Goal: Transaction & Acquisition: Purchase product/service

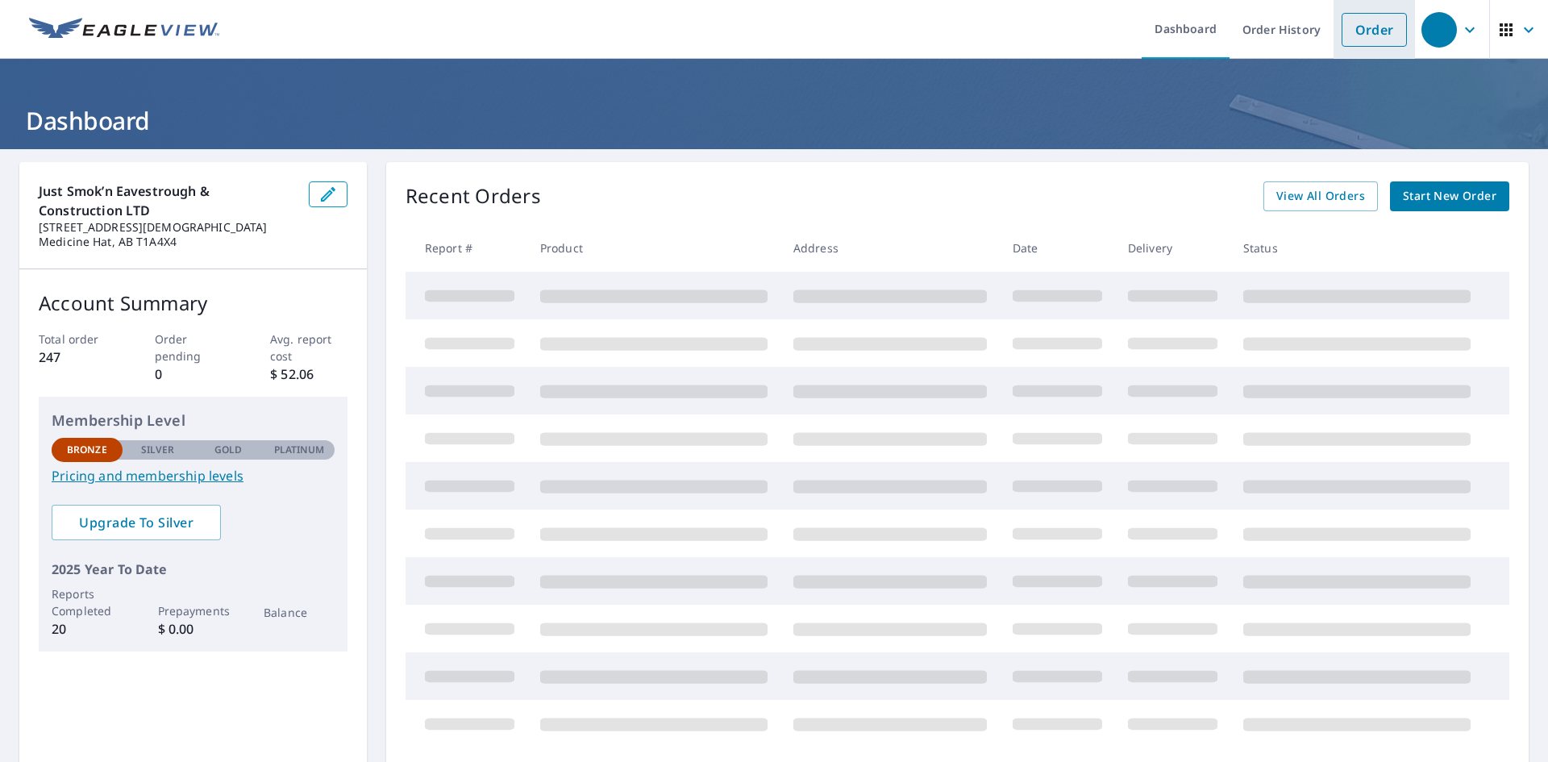
drag, startPoint x: 1348, startPoint y: 34, endPoint x: 1339, endPoint y: 40, distance: 11.6
click at [1348, 35] on link "Order" at bounding box center [1374, 30] width 65 height 34
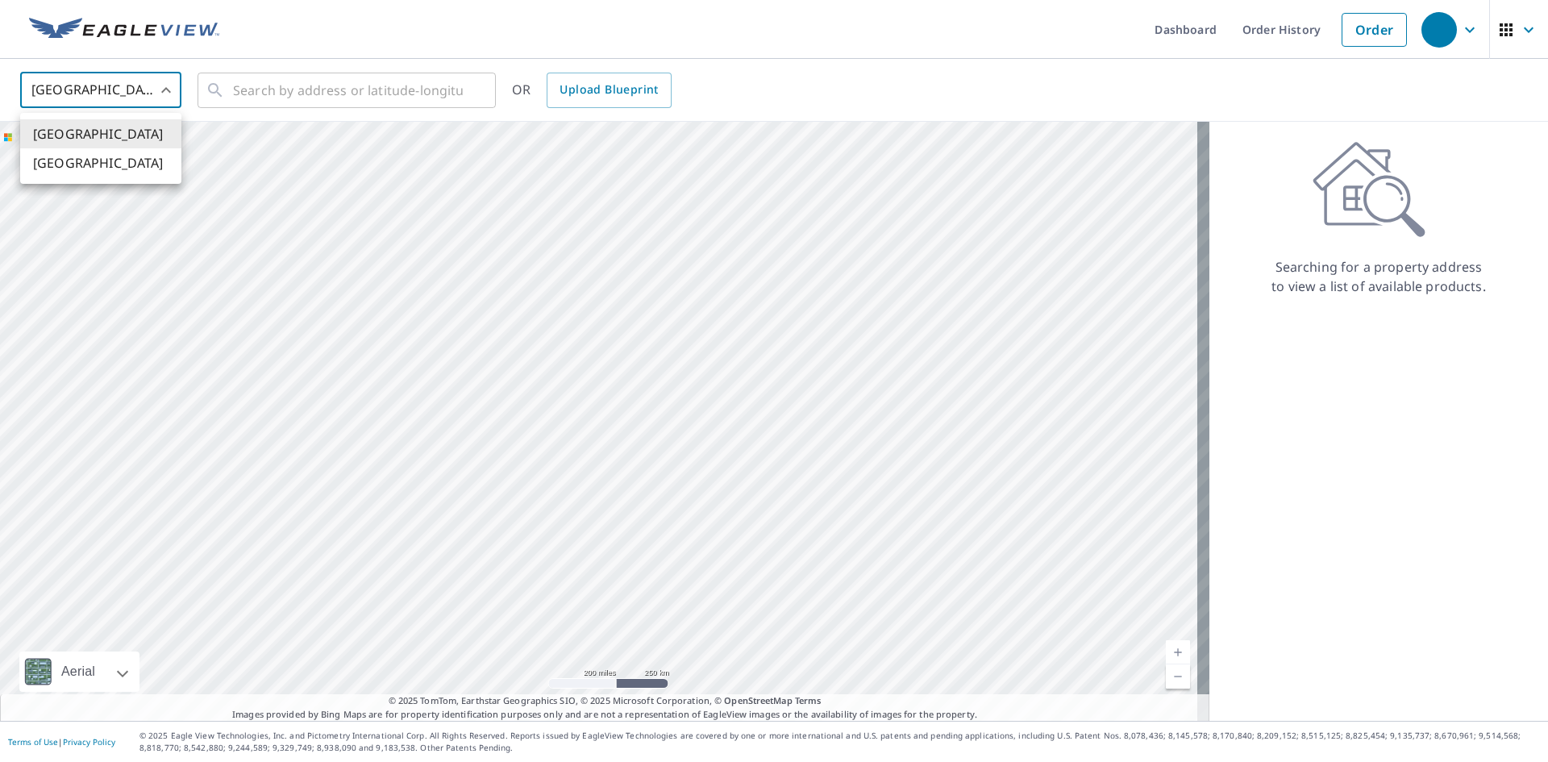
click at [172, 85] on body "Dashboard Order History Order United States US ​ ​ OR Upload Blueprint Aerial R…" at bounding box center [774, 381] width 1548 height 762
click at [153, 166] on li "[GEOGRAPHIC_DATA]" at bounding box center [100, 162] width 161 height 29
type input "CA"
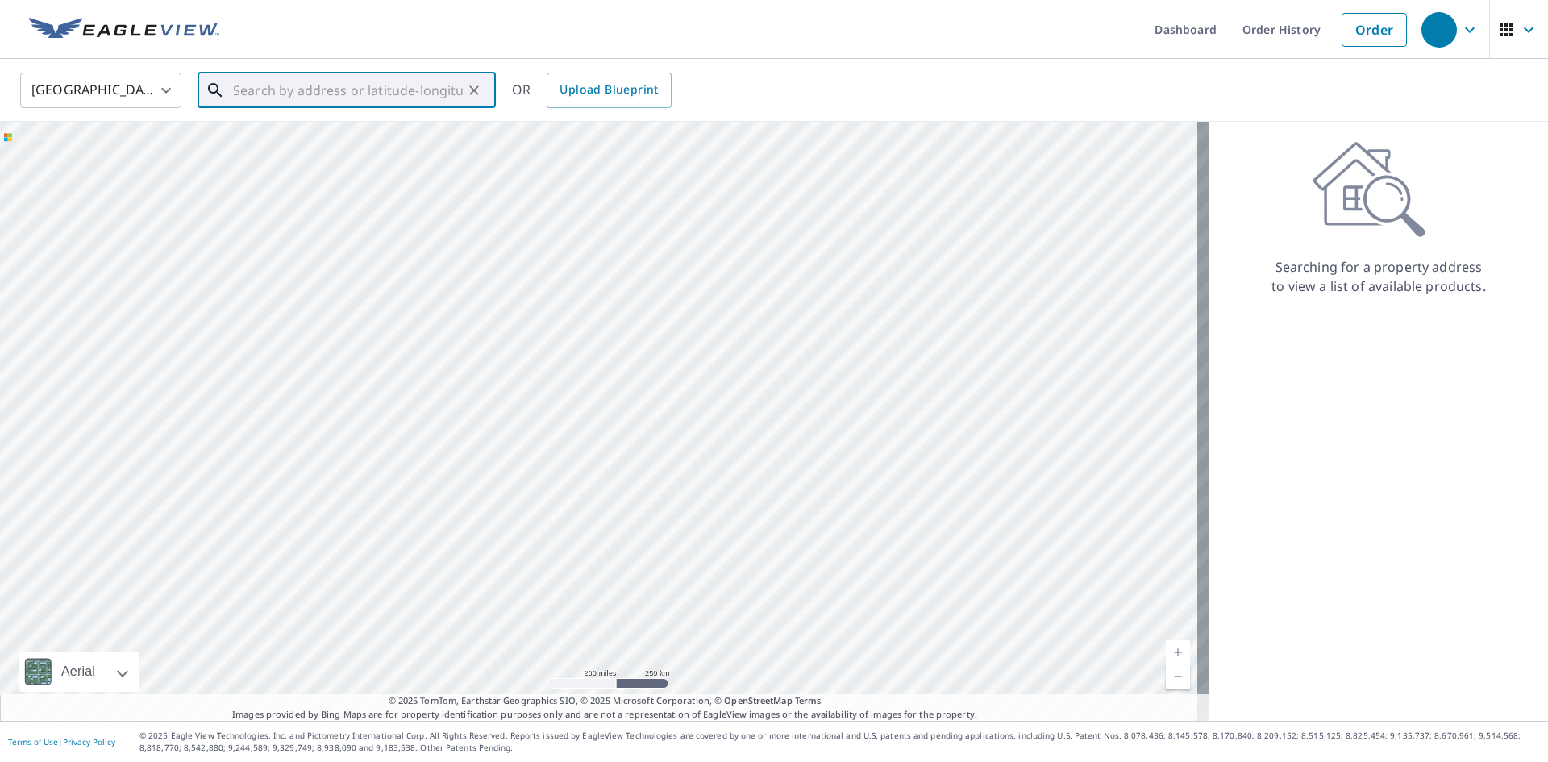
click at [249, 98] on input "text" at bounding box center [348, 90] width 230 height 45
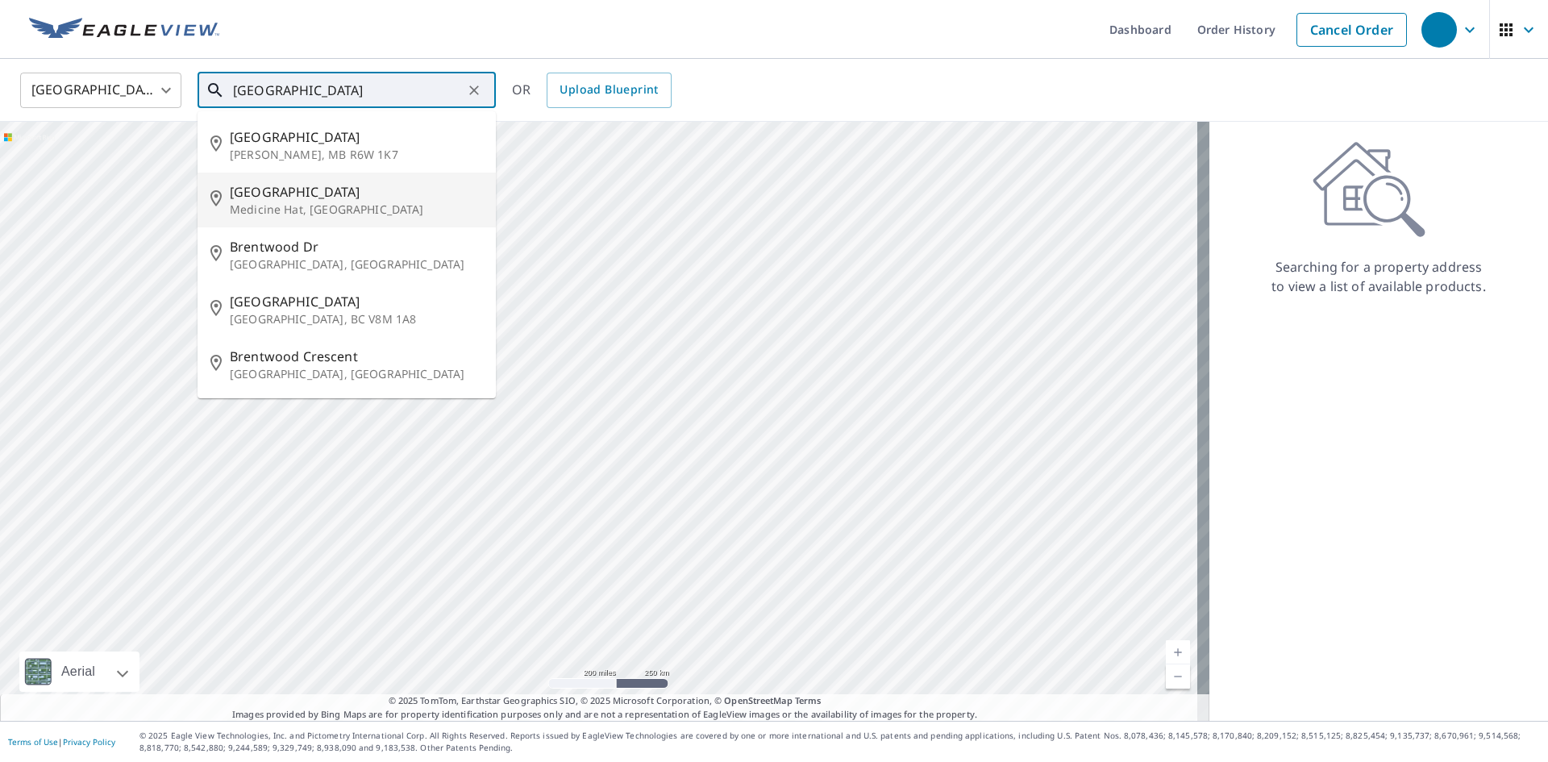
click at [316, 193] on span "[GEOGRAPHIC_DATA]" at bounding box center [356, 191] width 253 height 19
type input "[GEOGRAPHIC_DATA], [GEOGRAPHIC_DATA]"
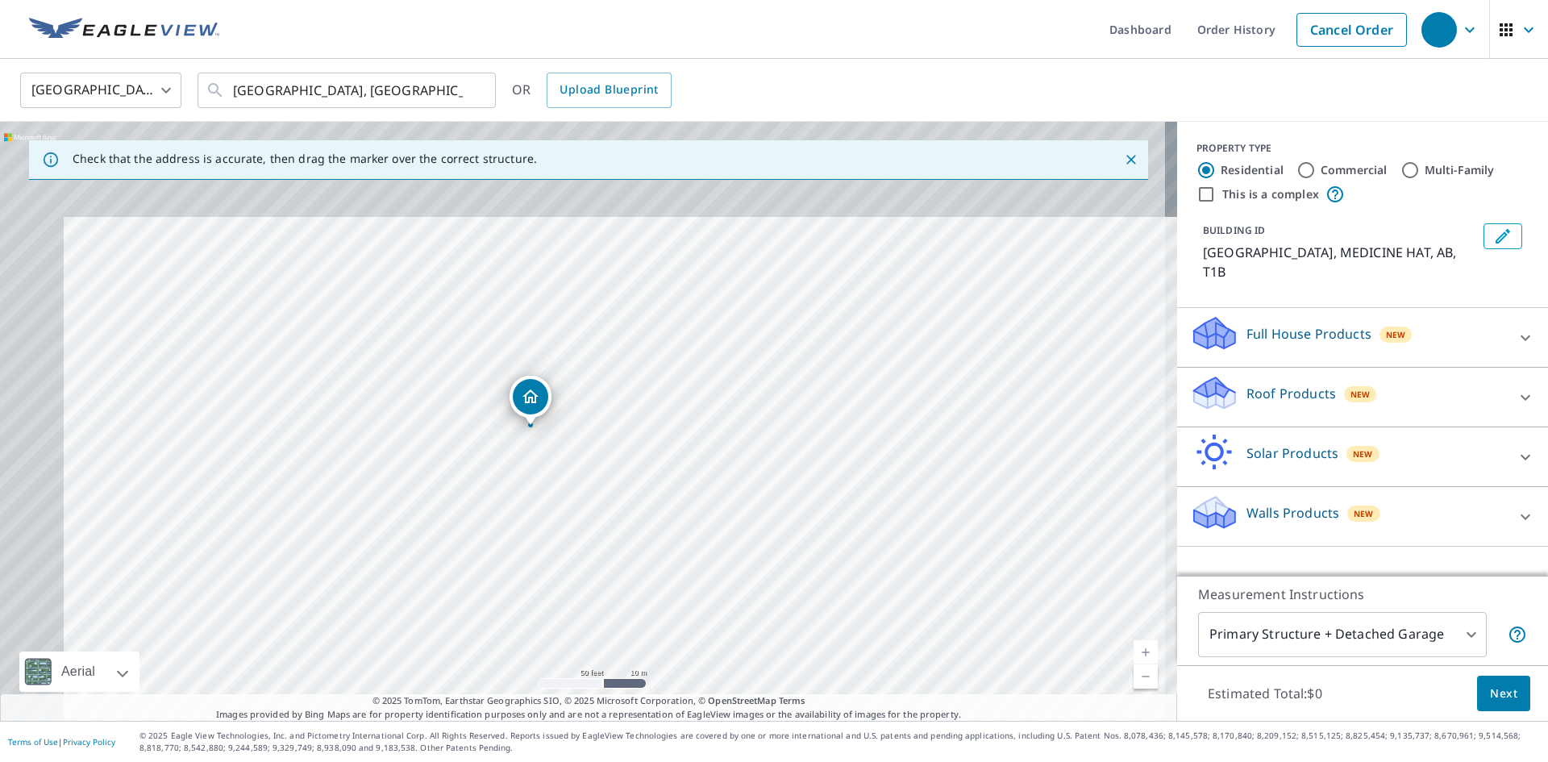
drag, startPoint x: 452, startPoint y: 350, endPoint x: 540, endPoint y: 497, distance: 171.1
click at [540, 497] on div "BRENTWOOD LANE SW MEDICINE HAT AB T1B" at bounding box center [588, 421] width 1177 height 599
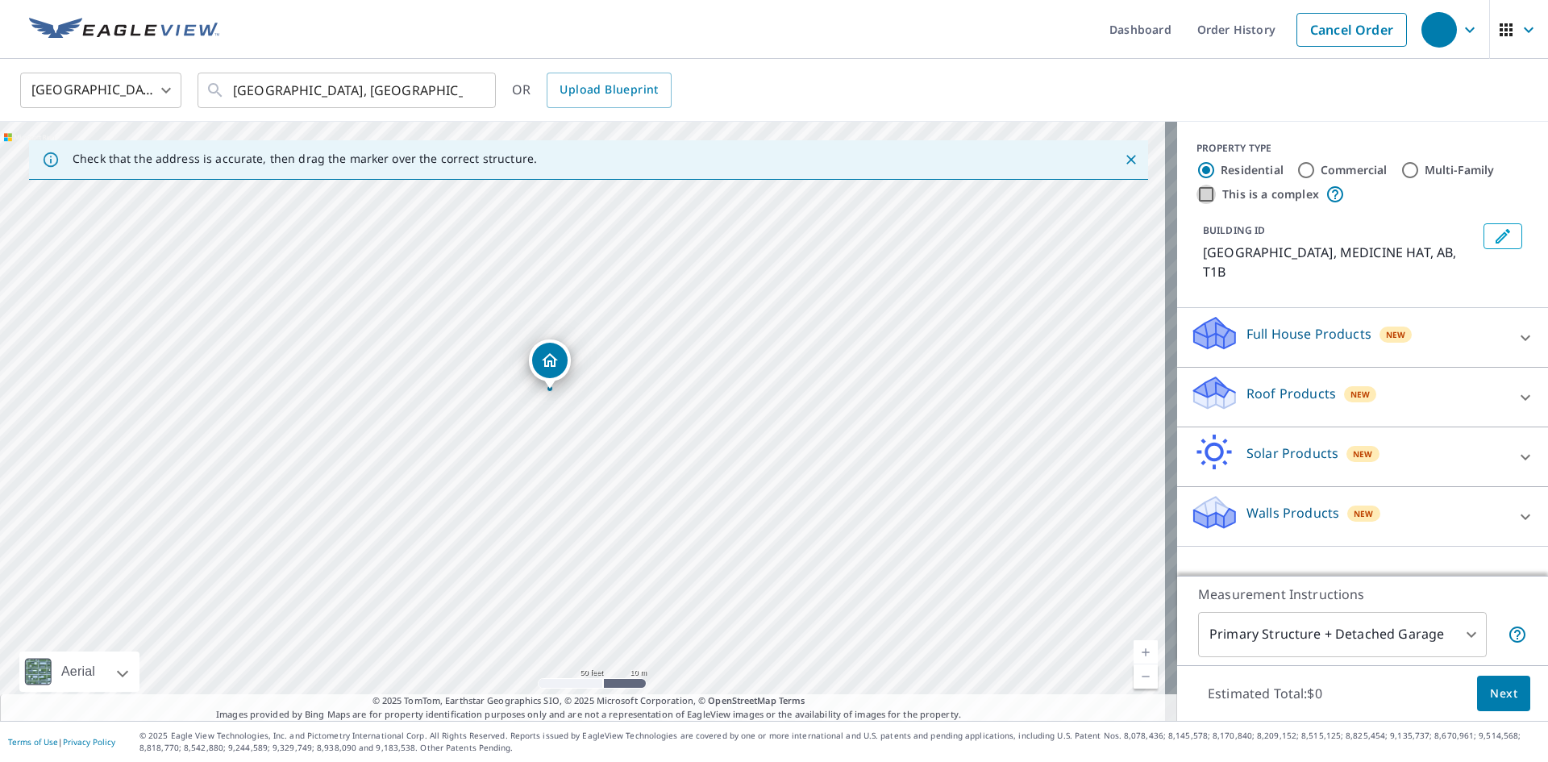
click at [1198, 189] on input "This is a complex" at bounding box center [1206, 194] width 19 height 19
checkbox input "true"
radio input "false"
radio input "true"
type input "4"
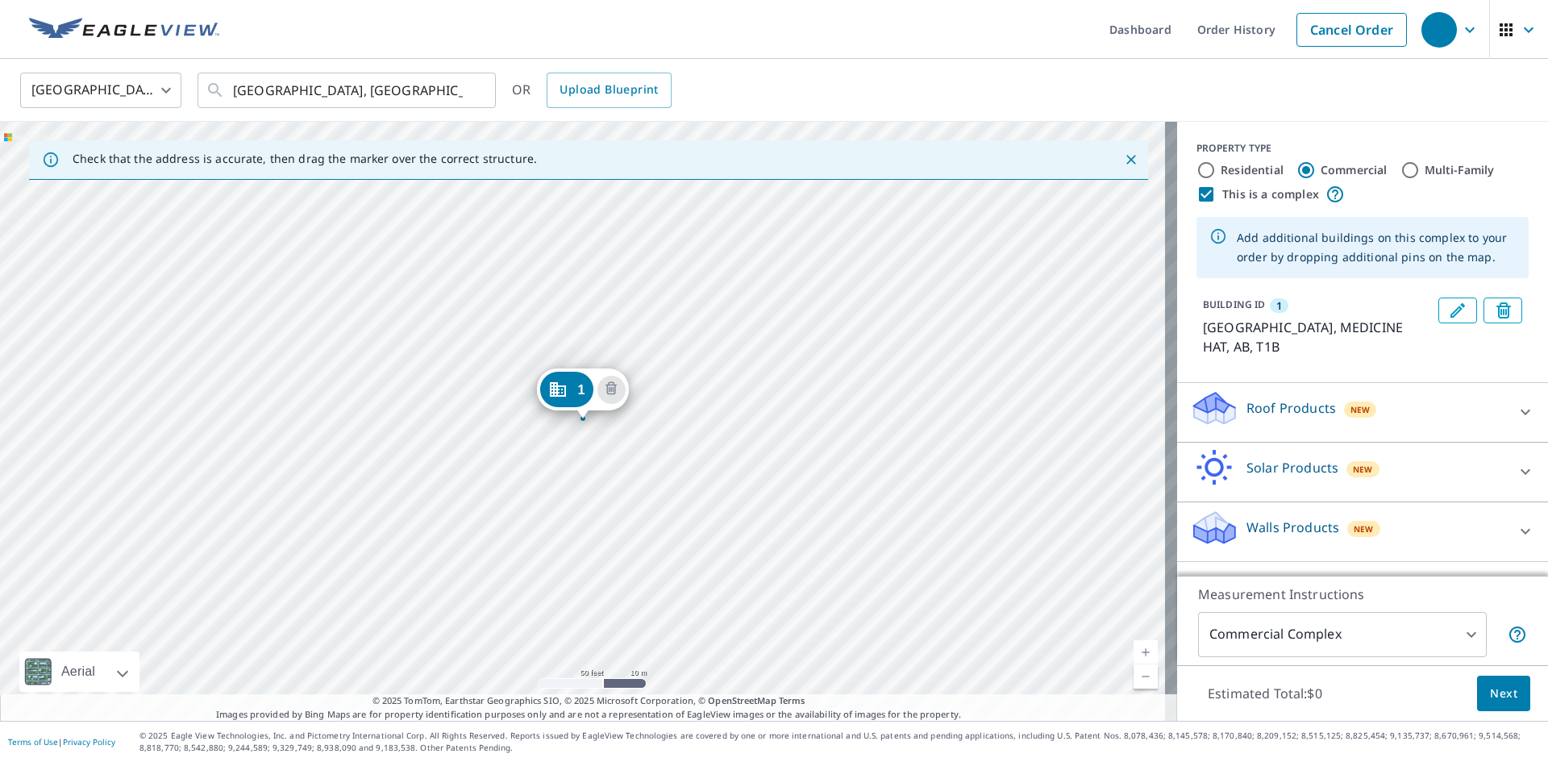
click at [1201, 191] on input "This is a complex" at bounding box center [1206, 194] width 19 height 19
checkbox input "false"
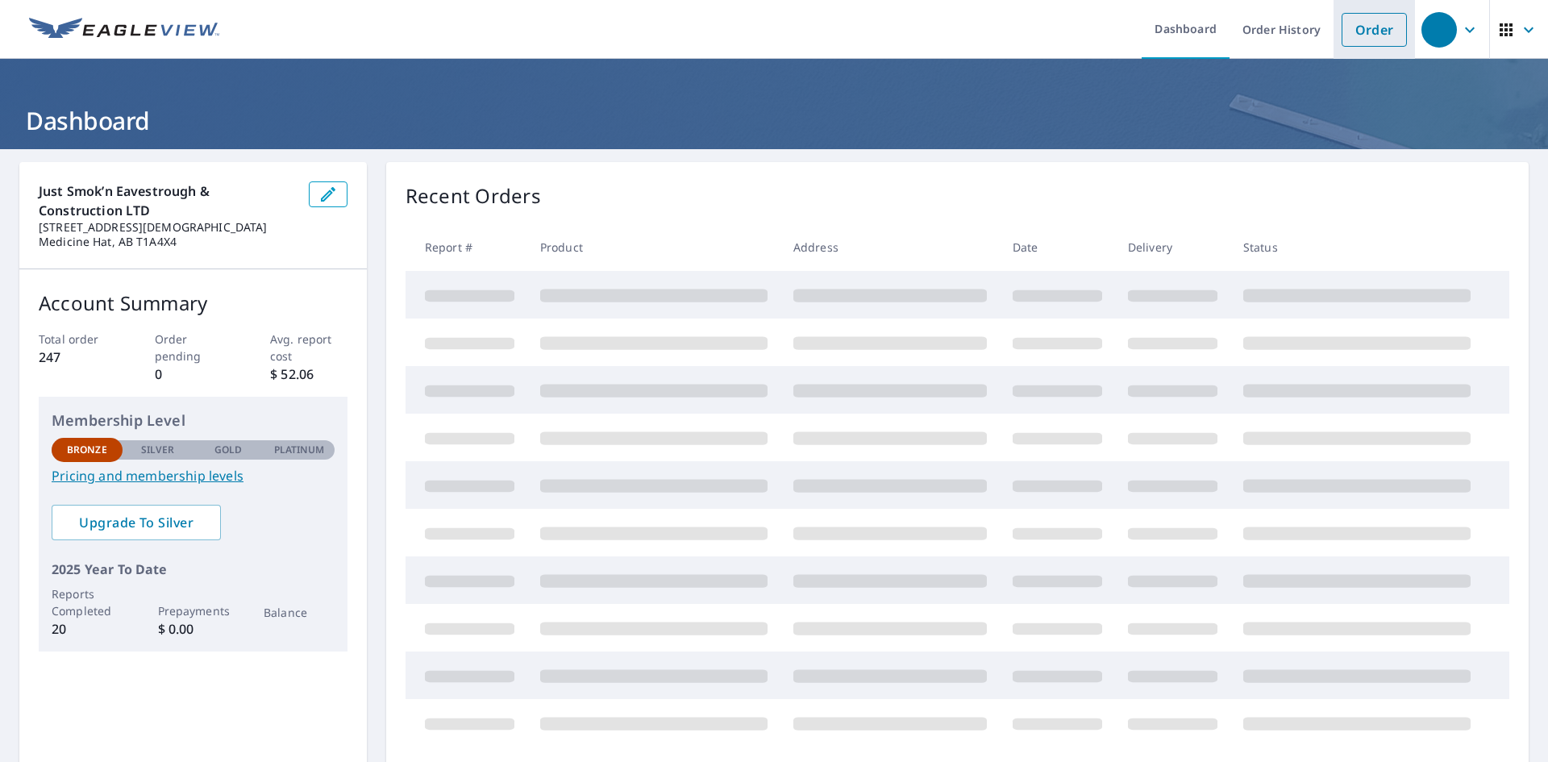
click at [1362, 39] on link "Order" at bounding box center [1374, 30] width 65 height 34
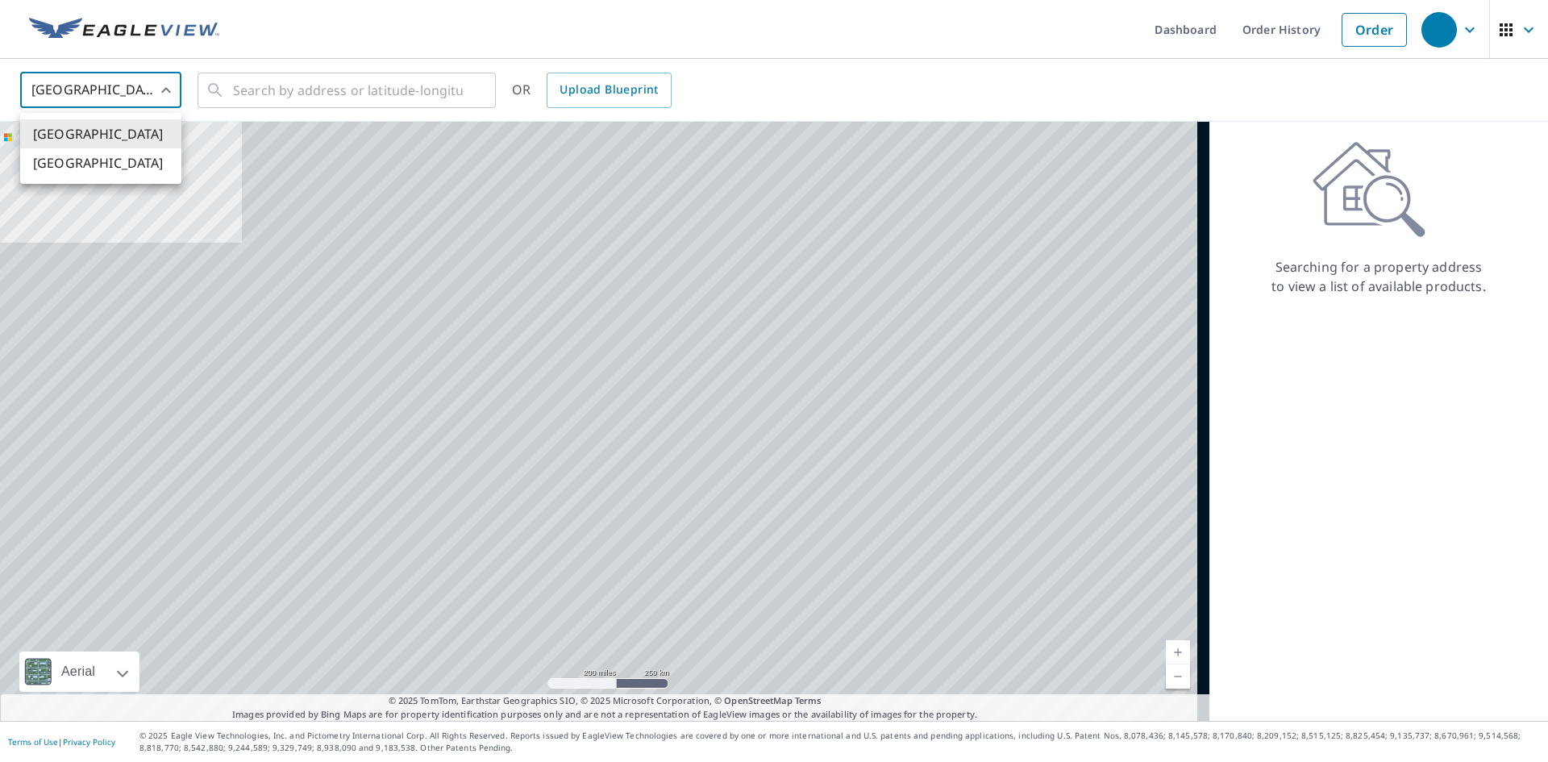
click at [166, 90] on body "Dashboard Order History Order United States US ​ ​ OR Upload Blueprint Aerial R…" at bounding box center [774, 381] width 1548 height 762
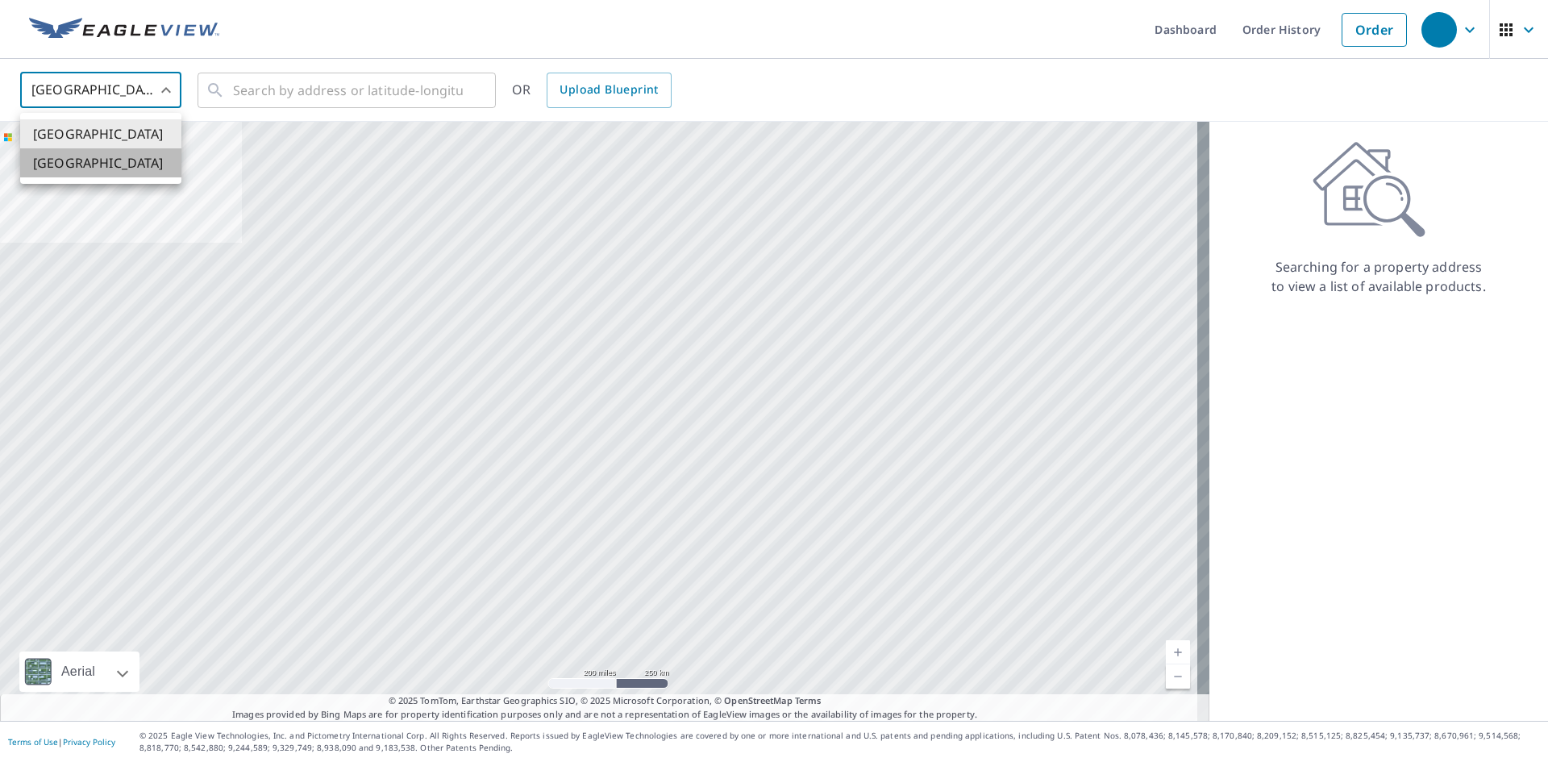
drag, startPoint x: 142, startPoint y: 166, endPoint x: 198, endPoint y: 139, distance: 62.0
click at [142, 165] on li "[GEOGRAPHIC_DATA]" at bounding box center [100, 162] width 161 height 29
type input "CA"
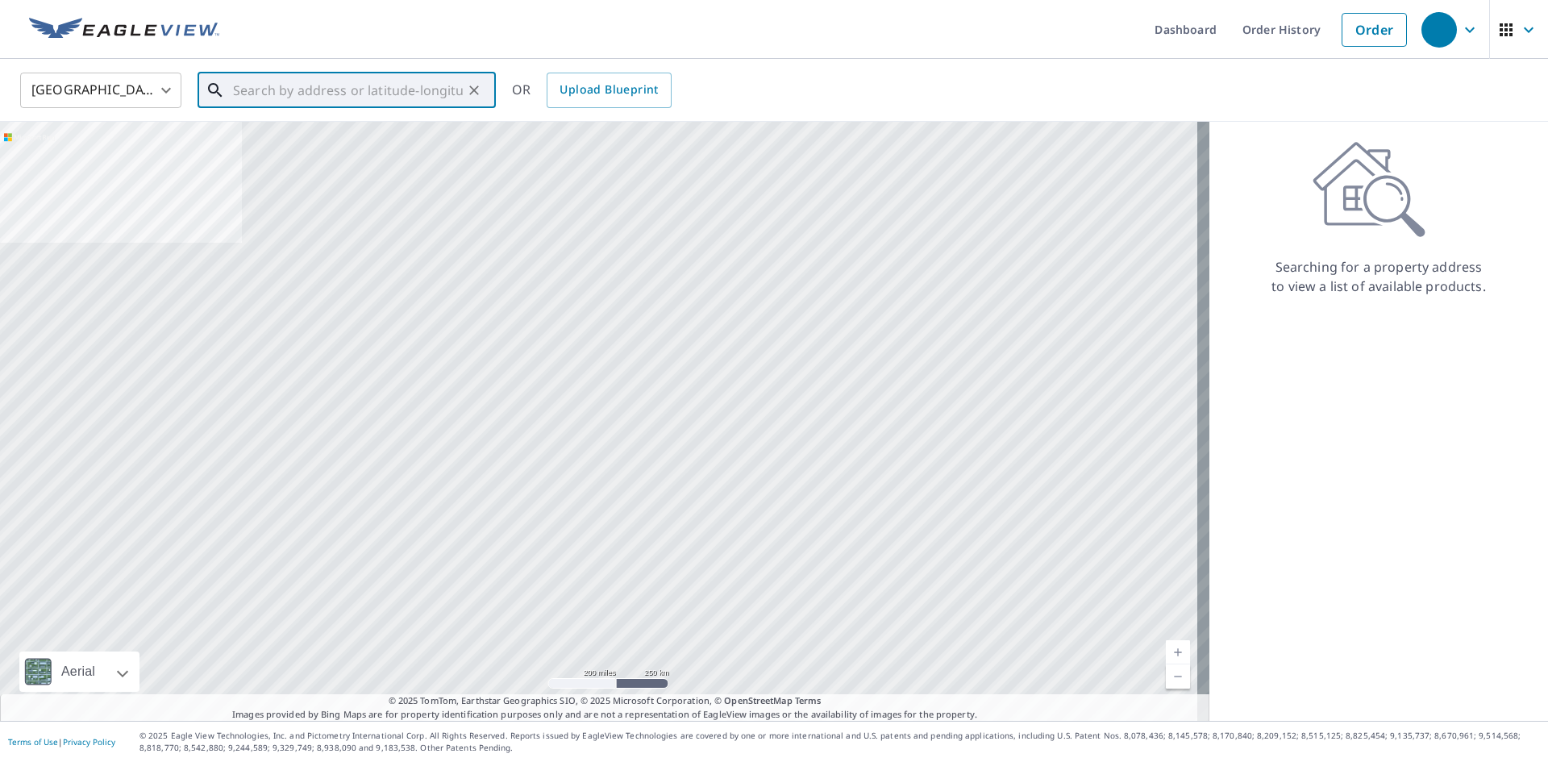
click at [243, 105] on input "text" at bounding box center [348, 90] width 230 height 45
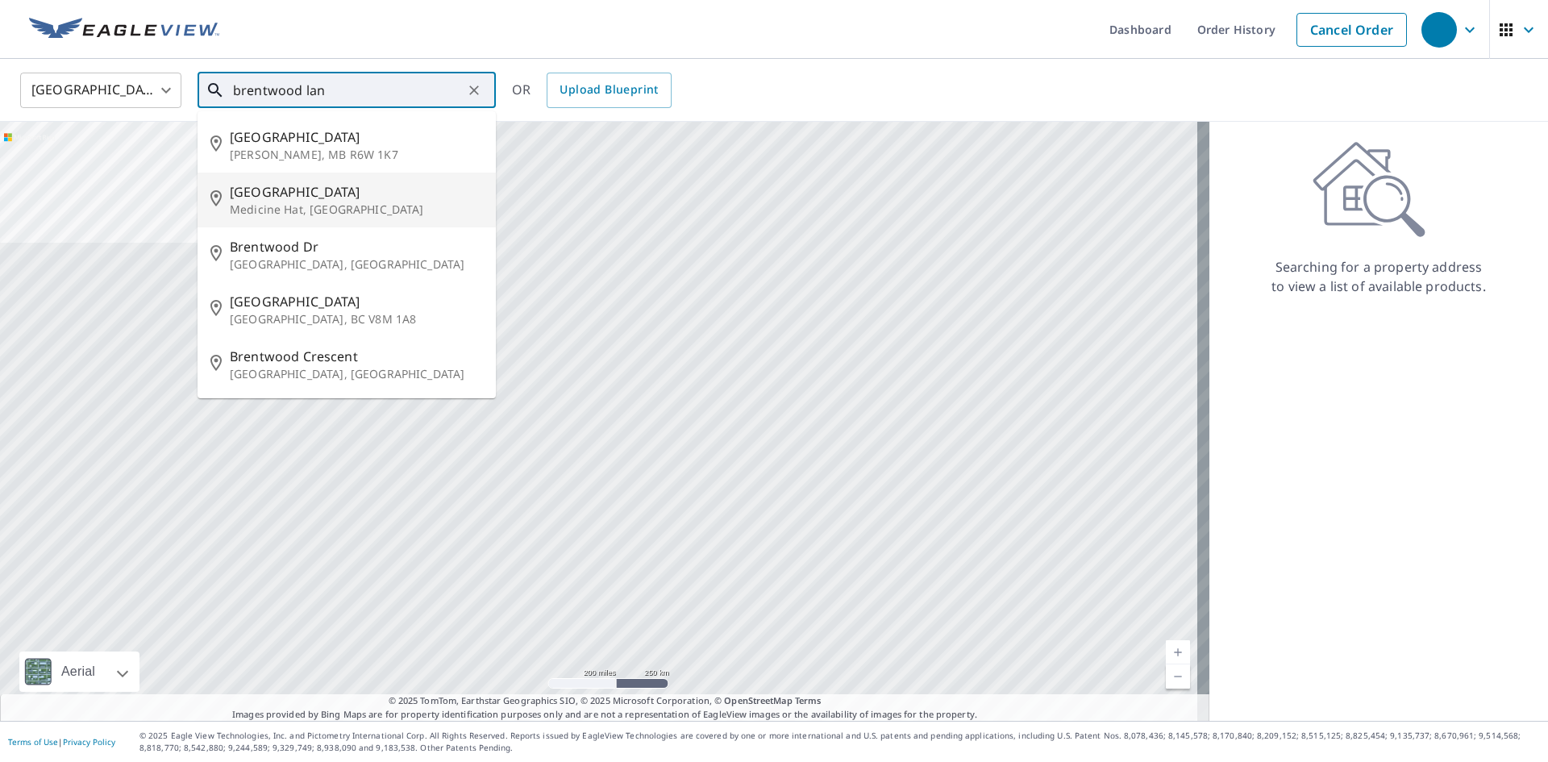
click at [309, 204] on p "Medicine Hat, [GEOGRAPHIC_DATA]" at bounding box center [356, 210] width 253 height 16
type input "[GEOGRAPHIC_DATA], [GEOGRAPHIC_DATA]"
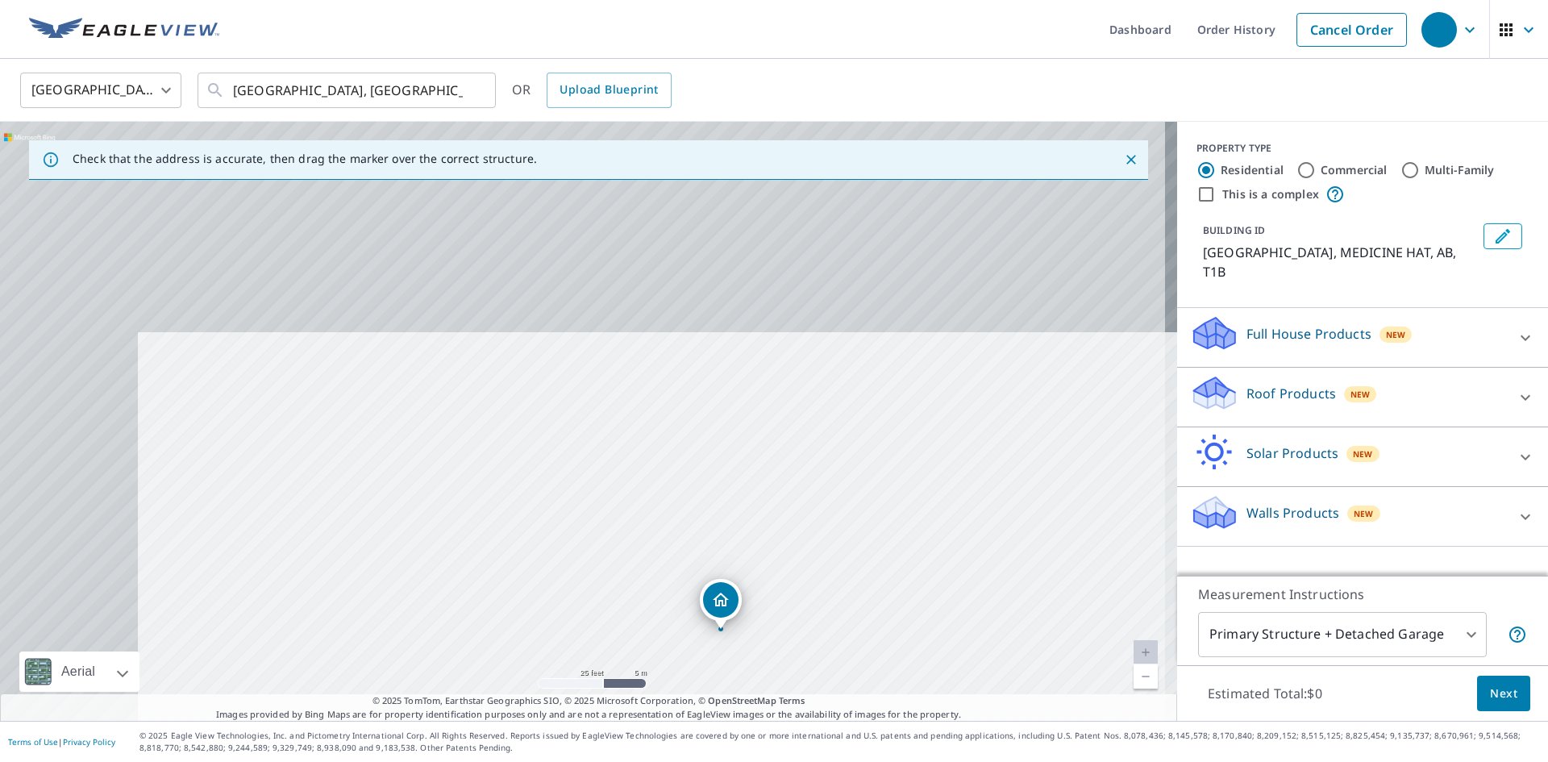
drag, startPoint x: 529, startPoint y: 361, endPoint x: 681, endPoint y: 599, distance: 282.1
click at [681, 599] on div "BRENTWOOD LANE SW MEDICINE HAT AB T1B" at bounding box center [588, 421] width 1177 height 599
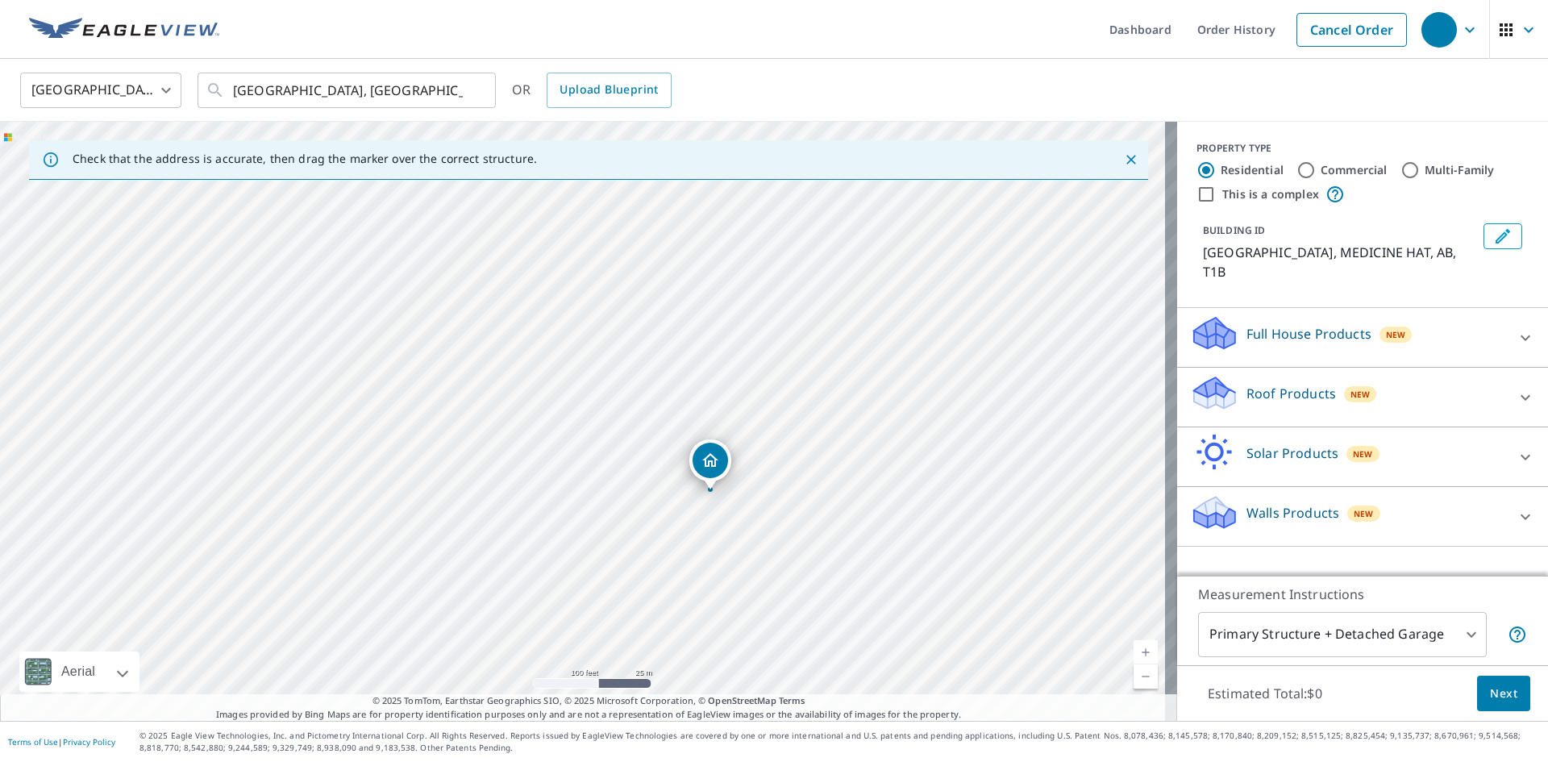
drag, startPoint x: 809, startPoint y: 617, endPoint x: 793, endPoint y: 517, distance: 101.3
click at [793, 517] on div "BRENTWOOD LANE SW MEDICINE HAT AB T1B" at bounding box center [588, 421] width 1177 height 599
click at [1197, 193] on input "This is a complex" at bounding box center [1206, 194] width 19 height 19
checkbox input "true"
radio input "false"
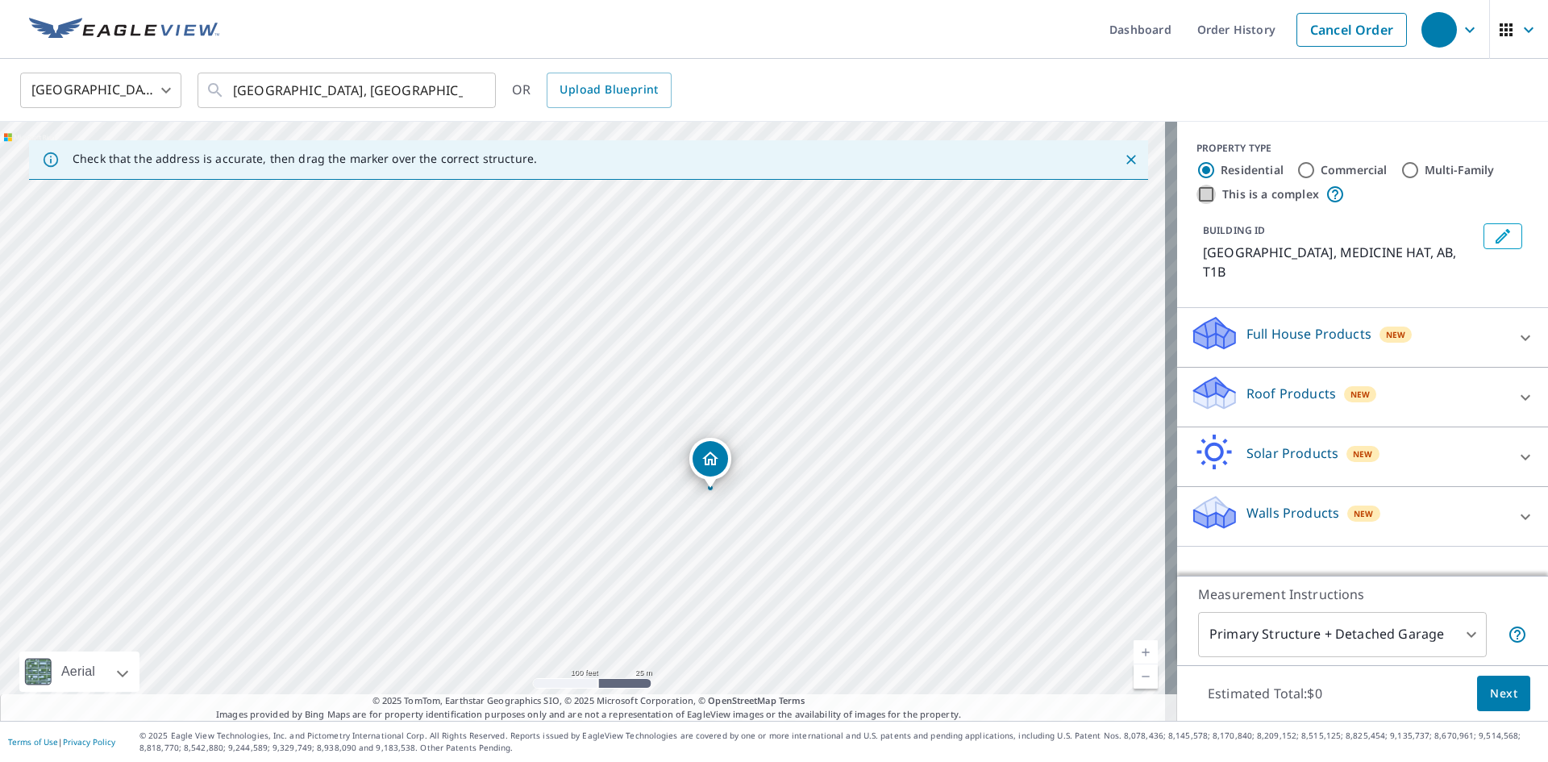
radio input "true"
type input "4"
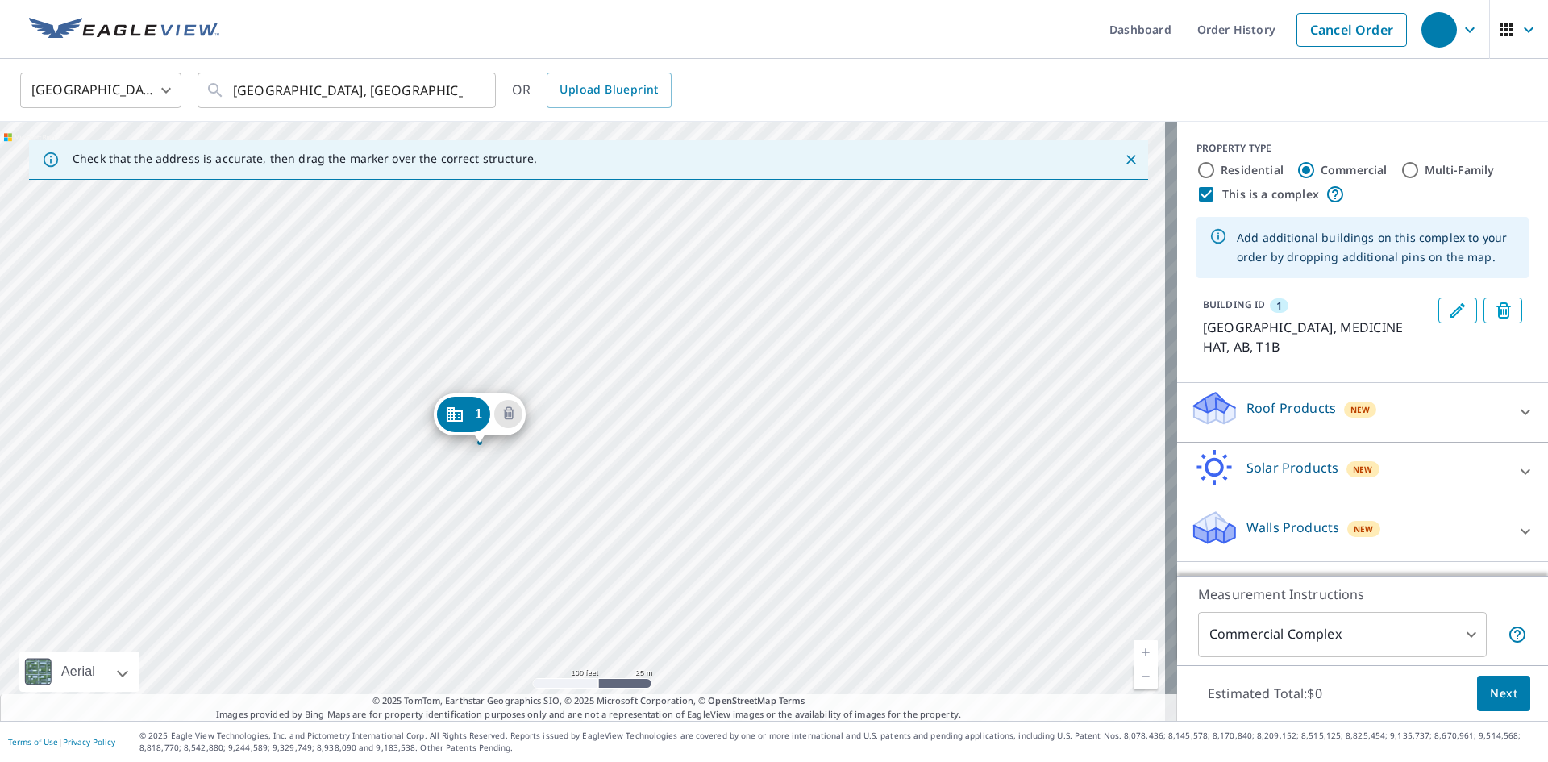
drag, startPoint x: 566, startPoint y: 388, endPoint x: 463, endPoint y: 412, distance: 106.0
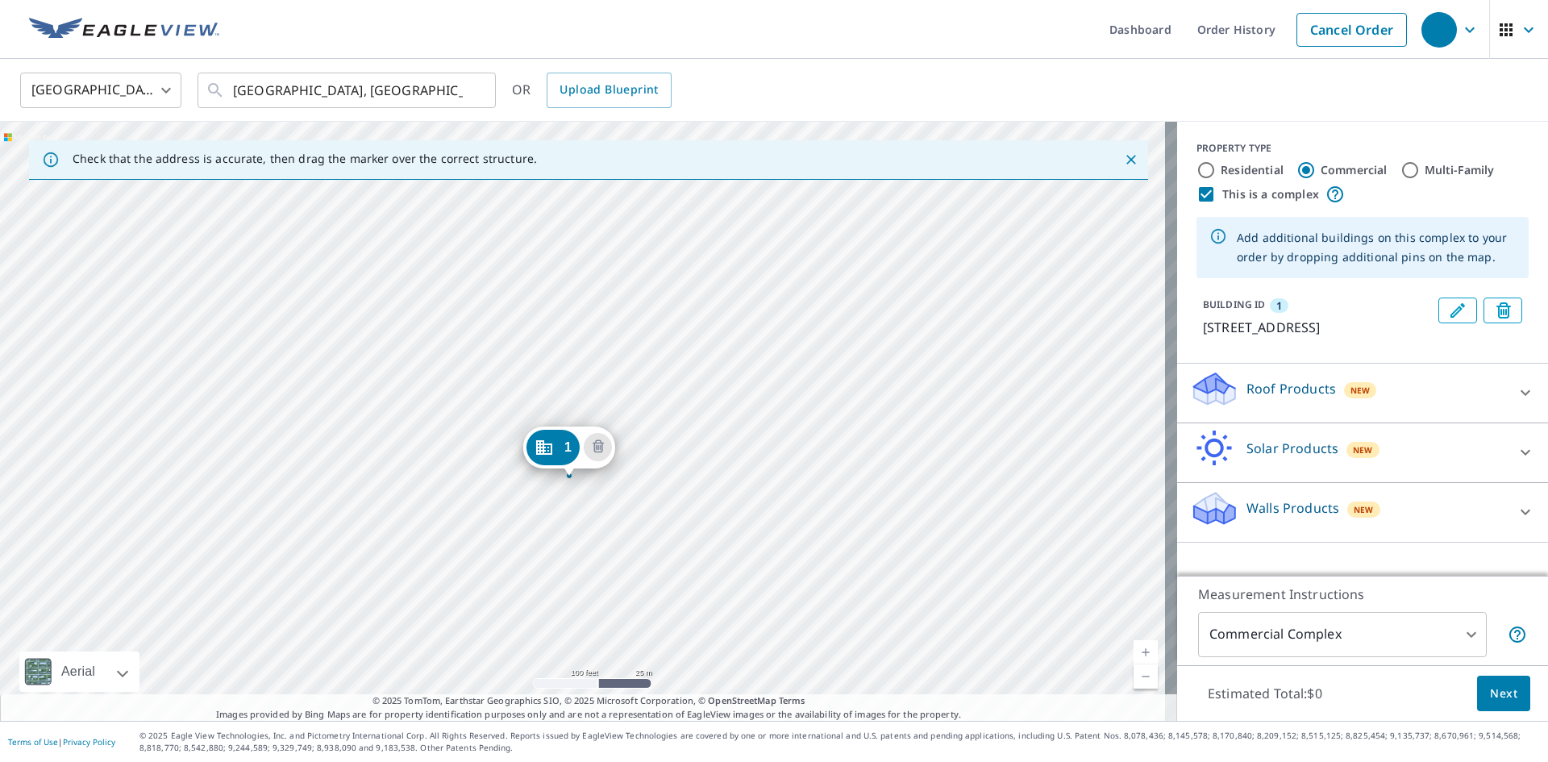
drag, startPoint x: 574, startPoint y: 398, endPoint x: 560, endPoint y: 455, distance: 58.9
click at [1516, 402] on icon at bounding box center [1525, 392] width 19 height 19
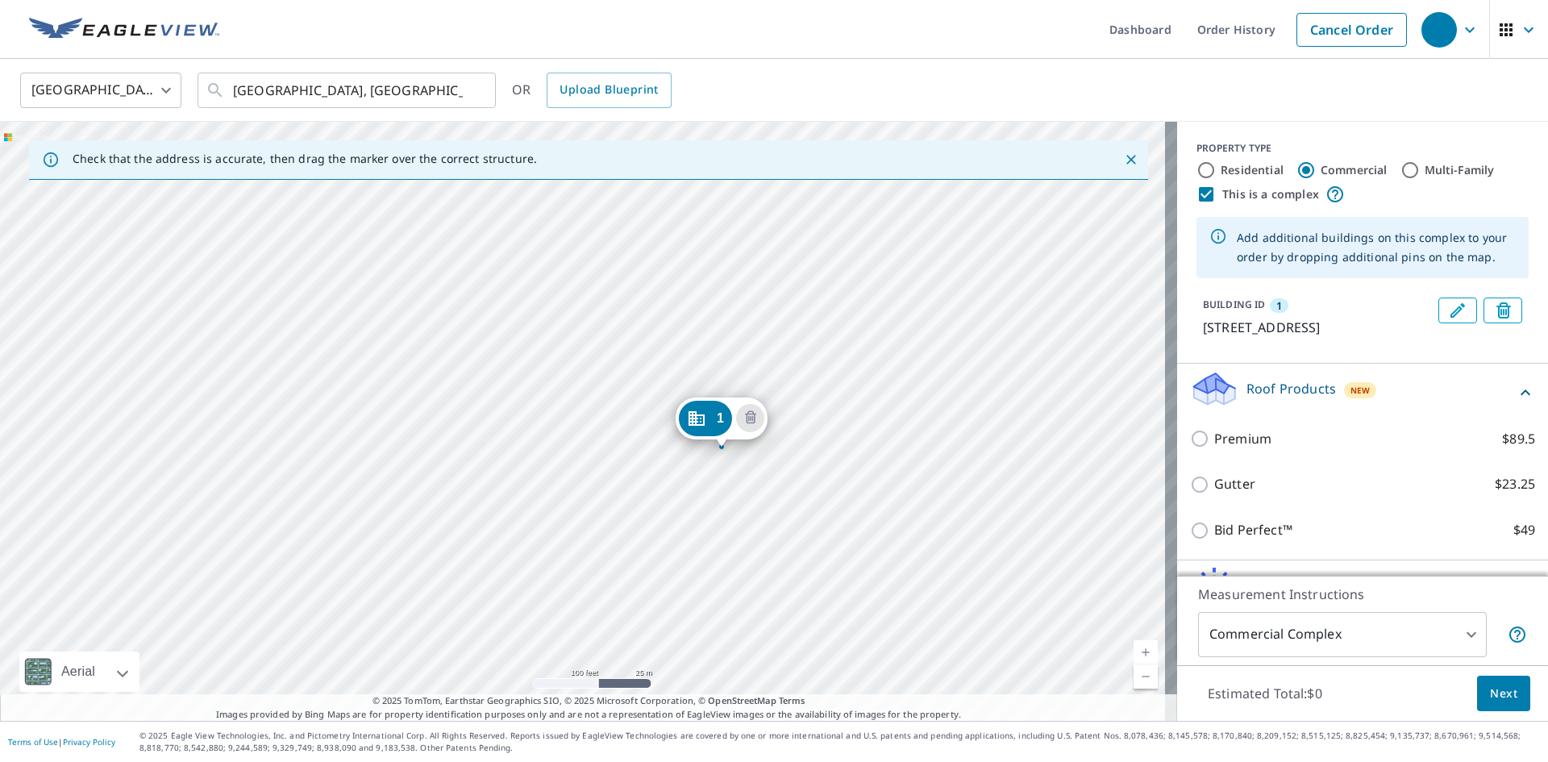
drag, startPoint x: 581, startPoint y: 385, endPoint x: 718, endPoint y: 414, distance: 140.9
drag, startPoint x: 556, startPoint y: 391, endPoint x: 426, endPoint y: 331, distance: 142.9
click at [1197, 173] on input "Residential" at bounding box center [1206, 169] width 19 height 19
radio input "true"
type input "1"
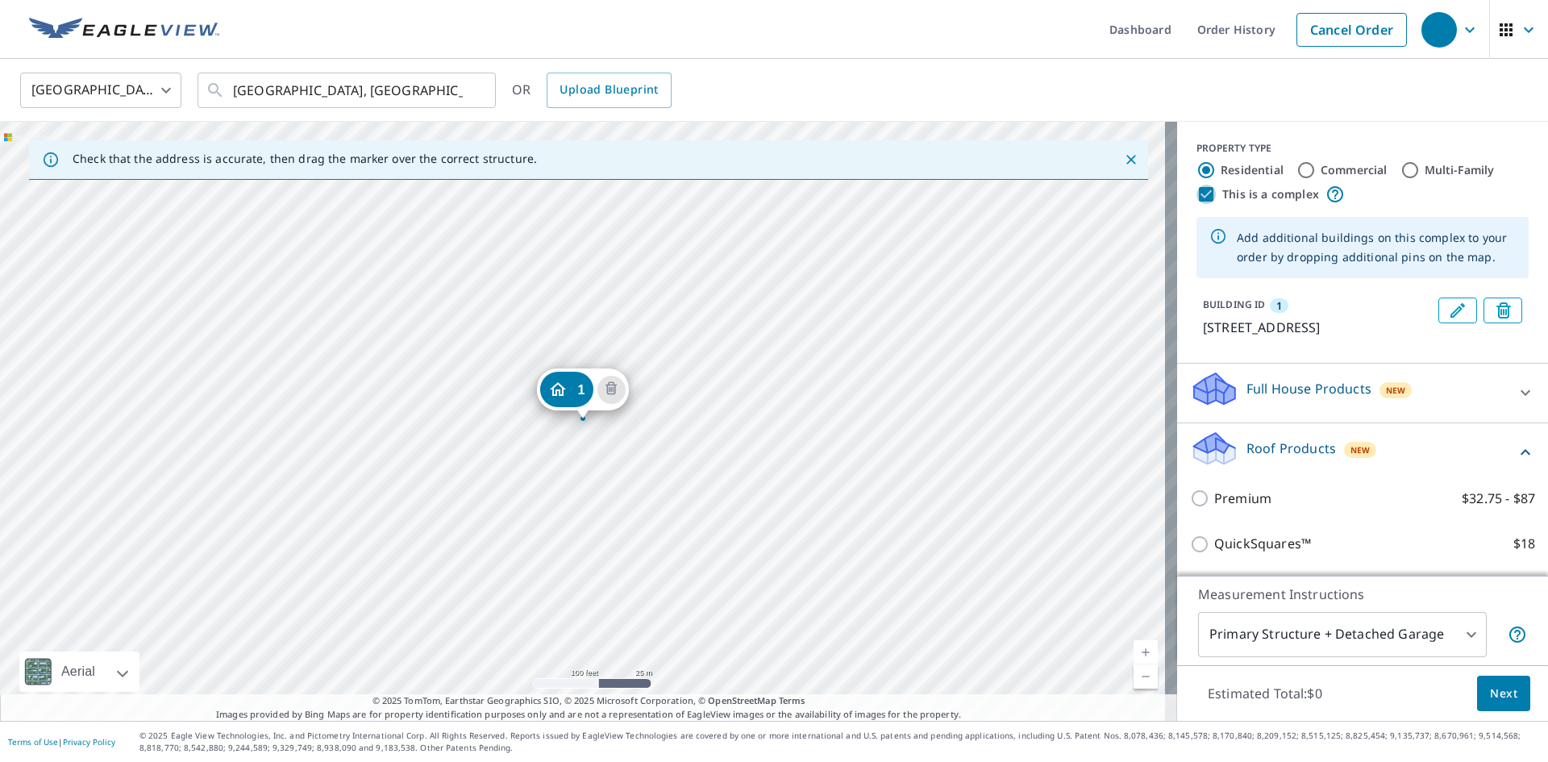
click at [1198, 197] on input "This is a complex" at bounding box center [1206, 194] width 19 height 19
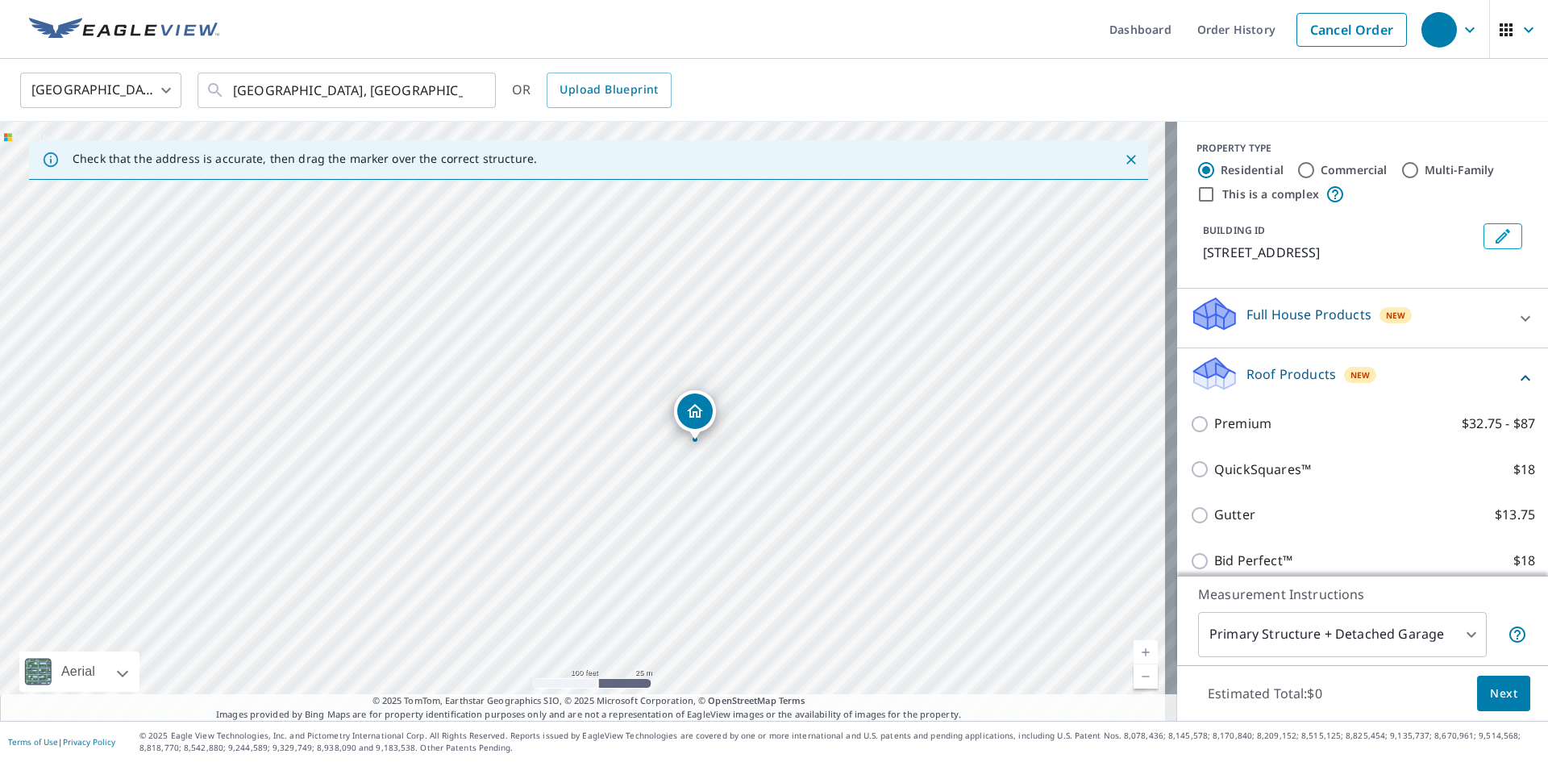
drag, startPoint x: 576, startPoint y: 391, endPoint x: 688, endPoint y: 412, distance: 114.0
drag, startPoint x: 581, startPoint y: 385, endPoint x: 664, endPoint y: 380, distance: 83.2
drag, startPoint x: 576, startPoint y: 391, endPoint x: 474, endPoint y: 288, distance: 144.8
drag, startPoint x: 584, startPoint y: 385, endPoint x: 490, endPoint y: 467, distance: 124.0
click at [1197, 192] on input "This is a complex" at bounding box center [1206, 194] width 19 height 19
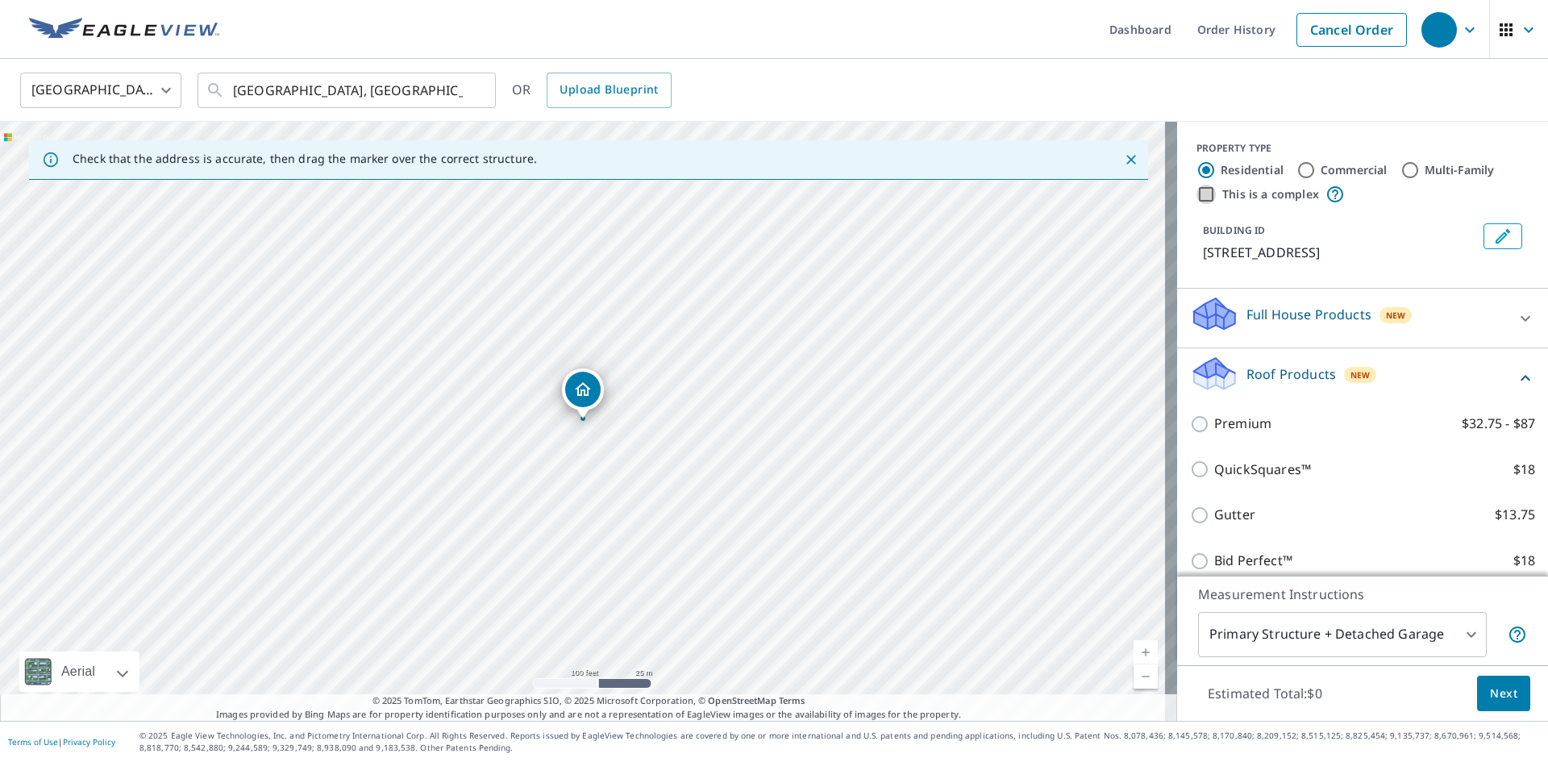
checkbox input "true"
radio input "false"
radio input "true"
type input "4"
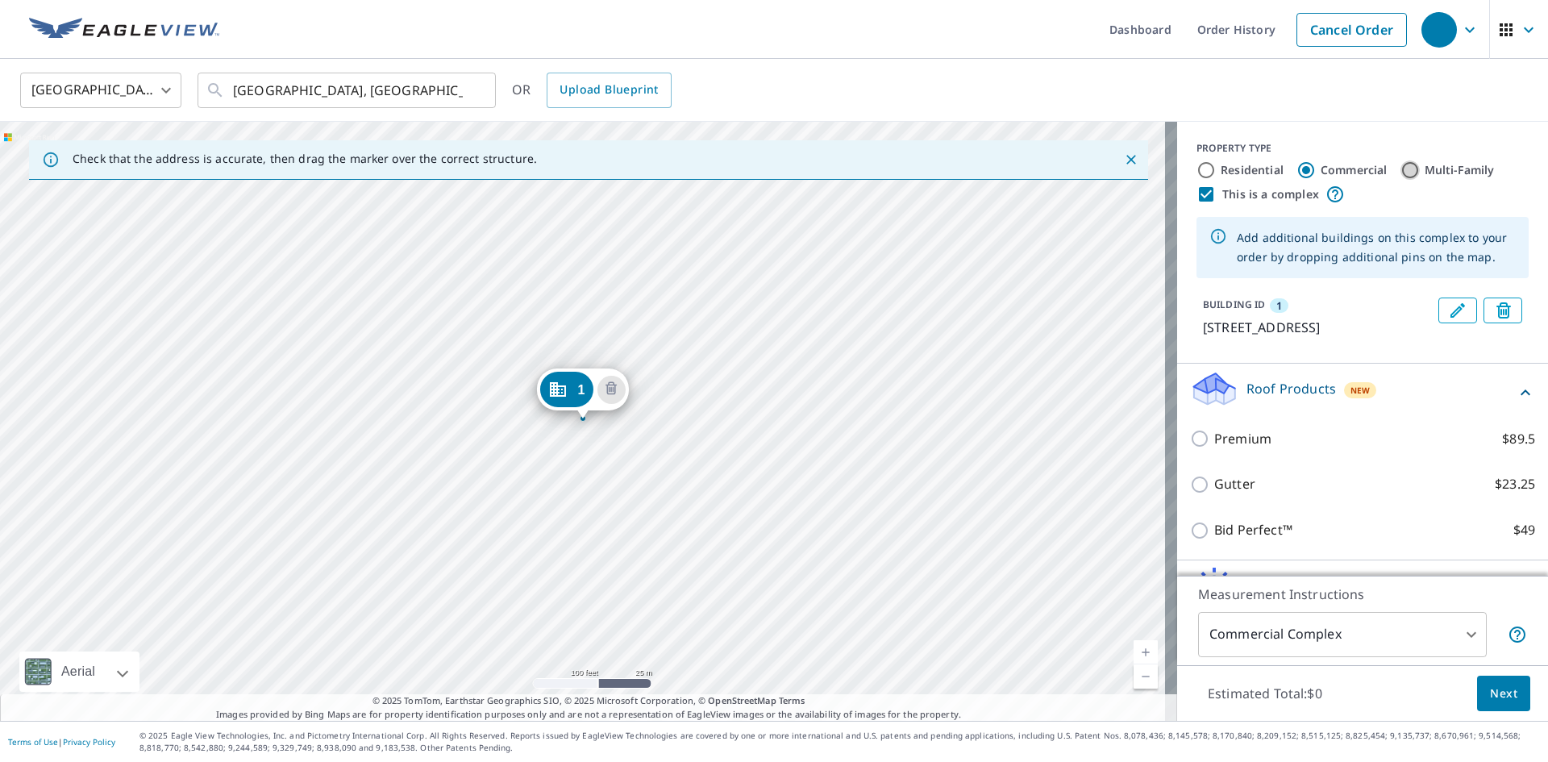
click at [1401, 168] on input "Multi-Family" at bounding box center [1410, 169] width 19 height 19
radio input "true"
type input "2"
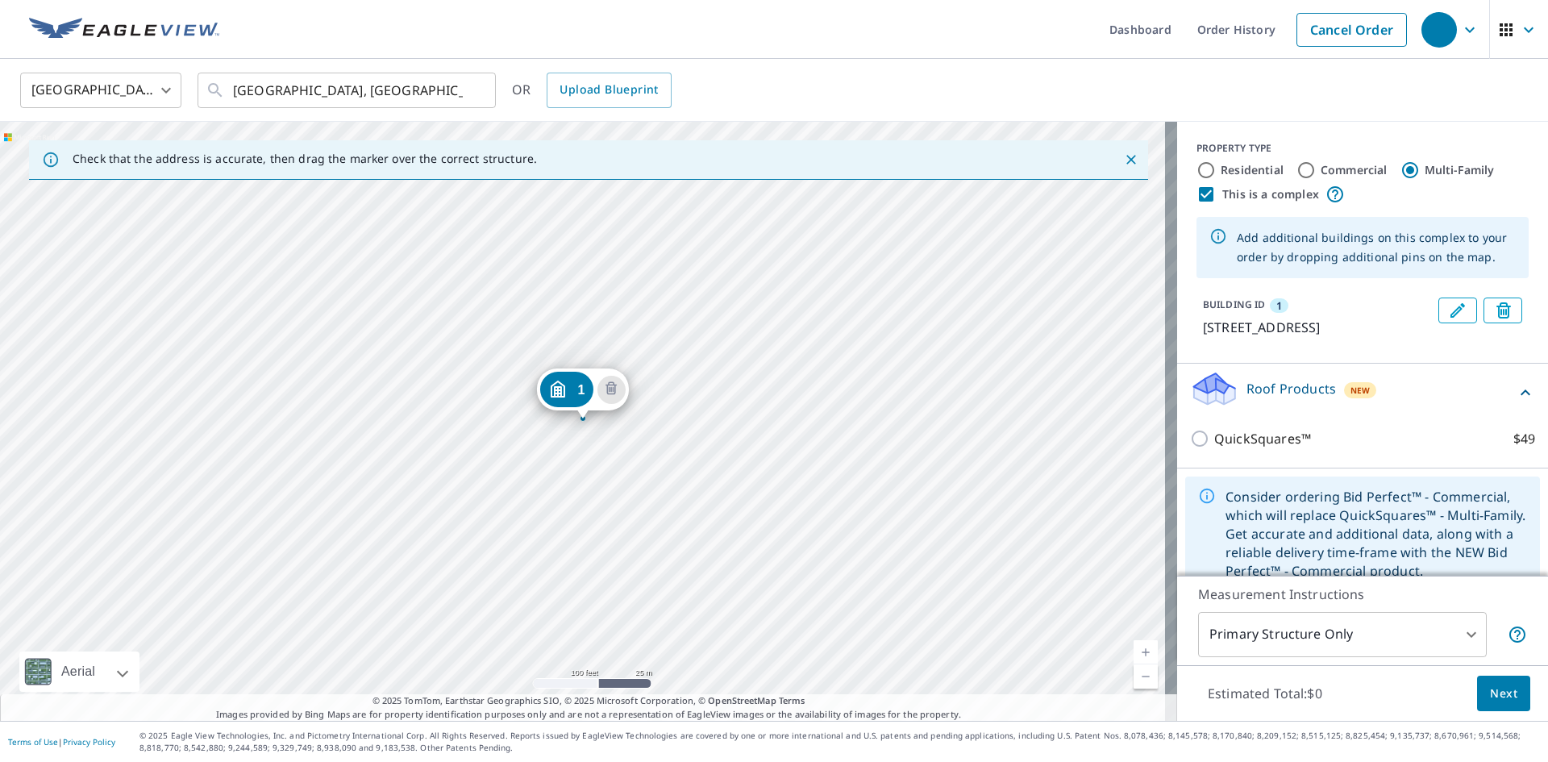
click at [1401, 169] on input "Multi-Family" at bounding box center [1410, 169] width 19 height 19
click at [1200, 163] on input "Residential" at bounding box center [1206, 169] width 19 height 19
radio input "true"
type input "1"
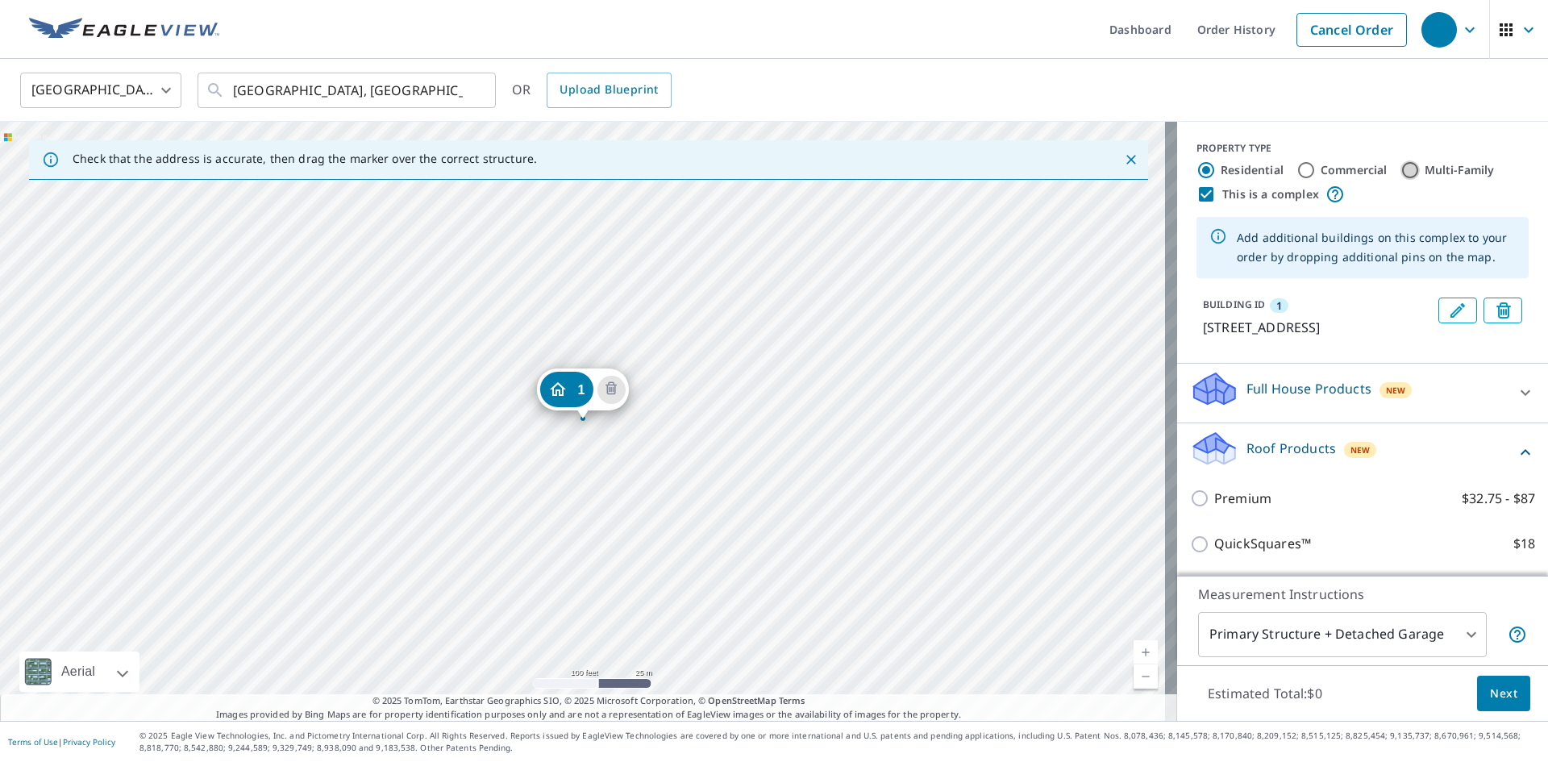
click at [1403, 172] on input "Multi-Family" at bounding box center [1410, 169] width 19 height 19
radio input "true"
type input "2"
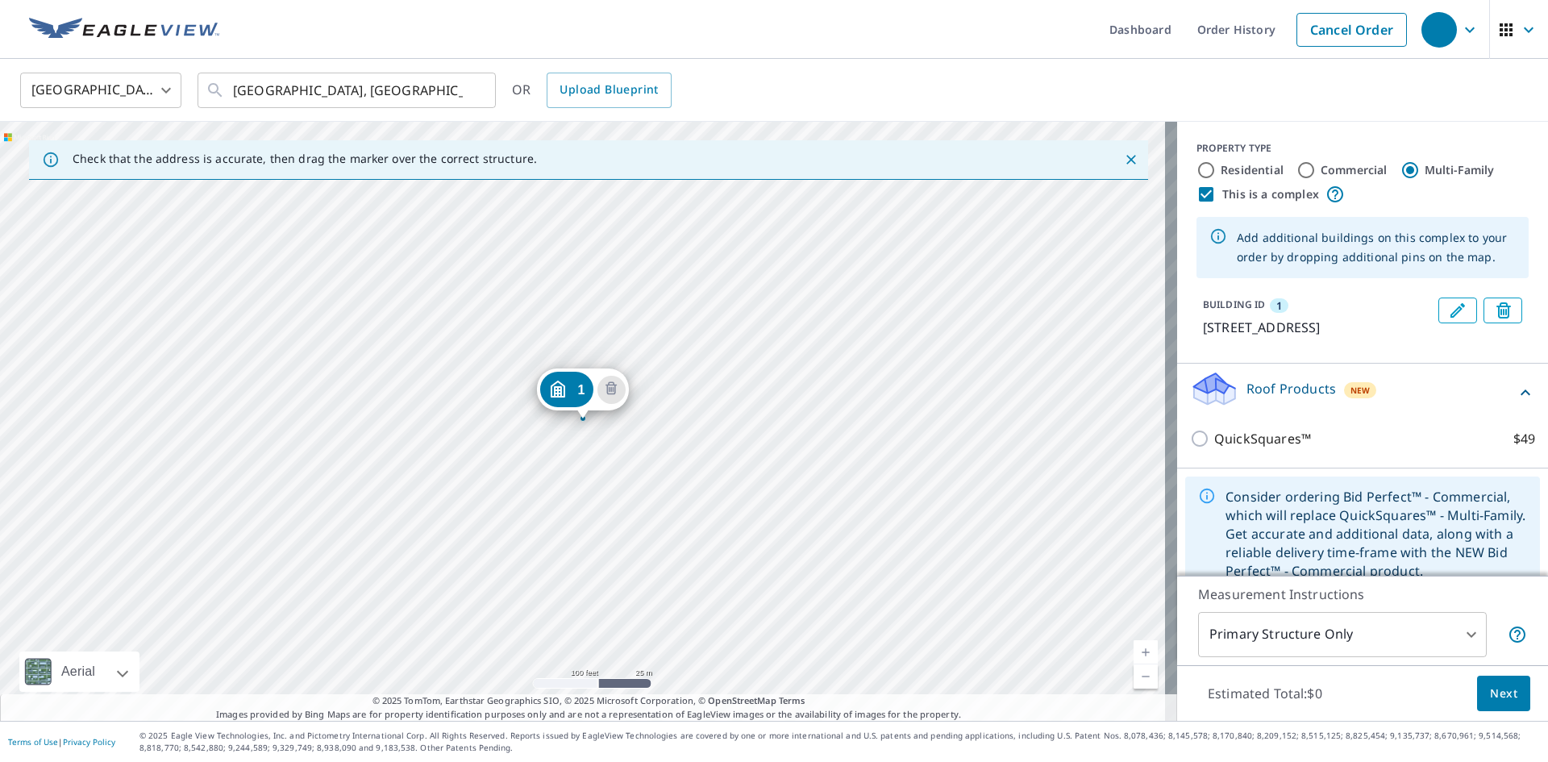
scroll to position [44, 0]
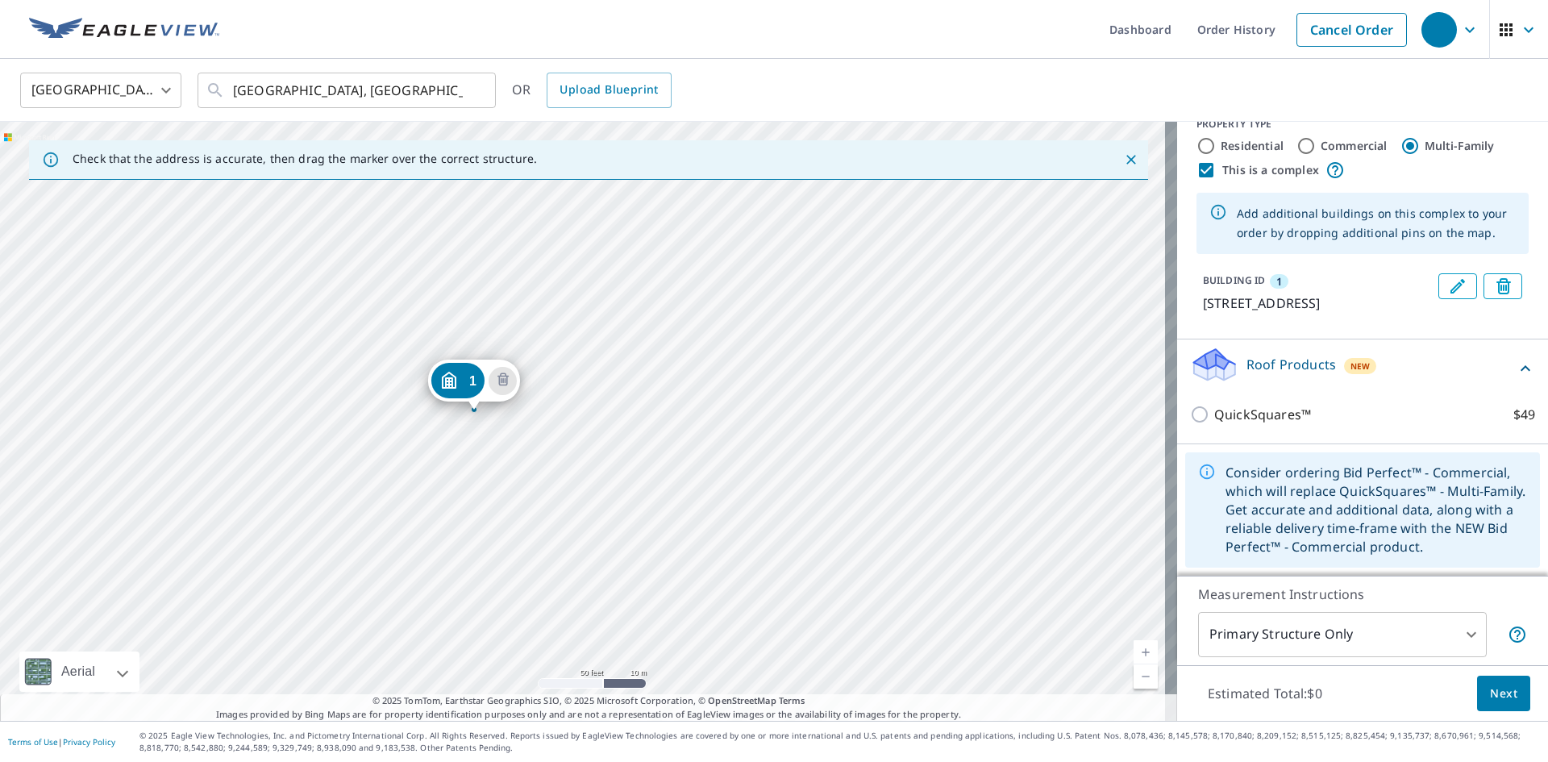
drag, startPoint x: 593, startPoint y: 449, endPoint x: 717, endPoint y: 469, distance: 125.8
click at [717, 469] on div "1 62 BRENTWOOD LANE SW MEDICINE HAT AB T1B0B5" at bounding box center [588, 421] width 1177 height 599
